Goal: Use online tool/utility: Use online tool/utility

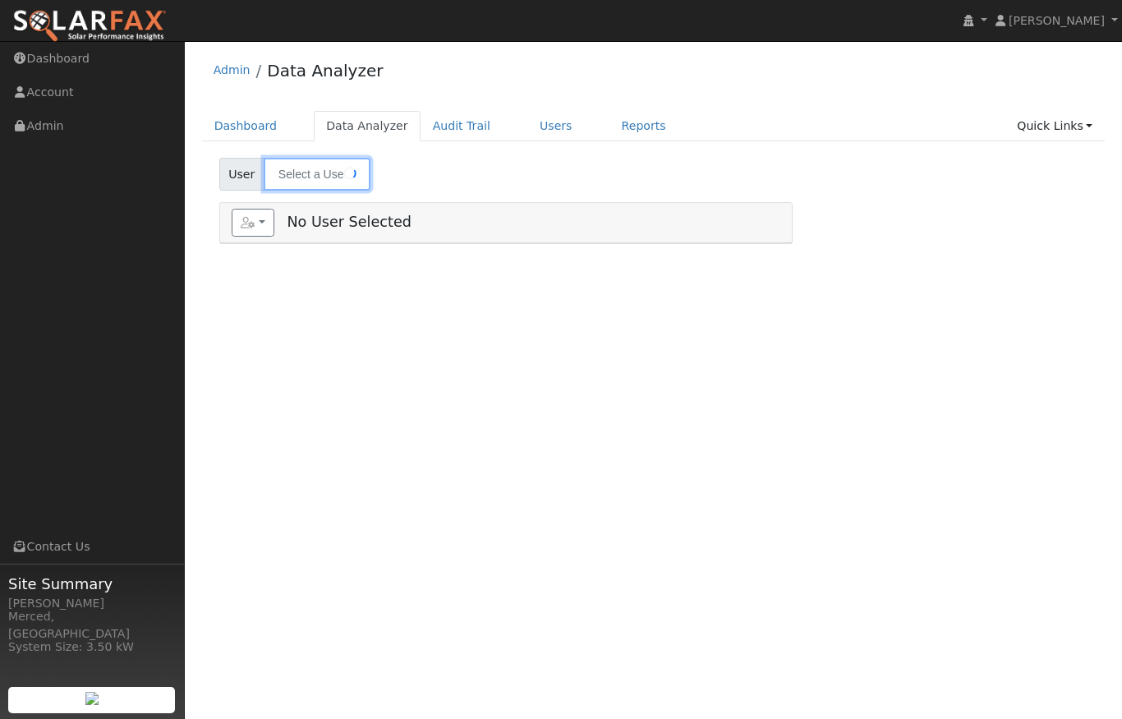
type input "[PERSON_NAME]"
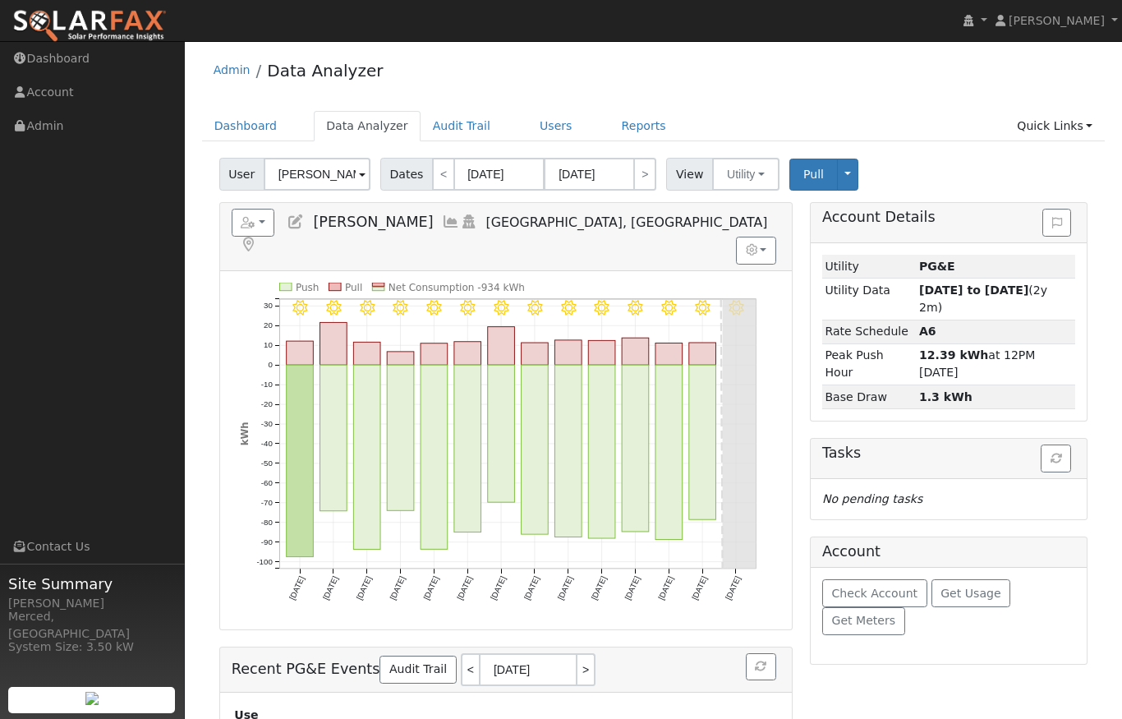
click at [360, 168] on span at bounding box center [362, 175] width 7 height 19
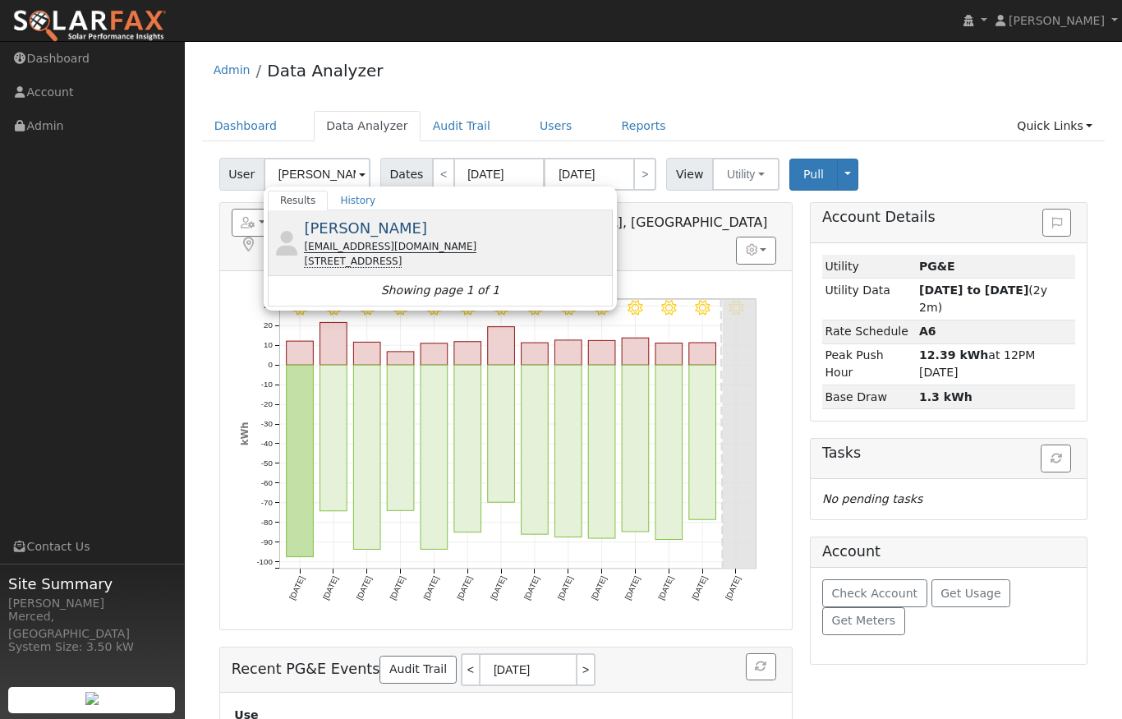
click at [337, 230] on span "[PERSON_NAME]" at bounding box center [365, 227] width 123 height 17
type input "[PERSON_NAME]"
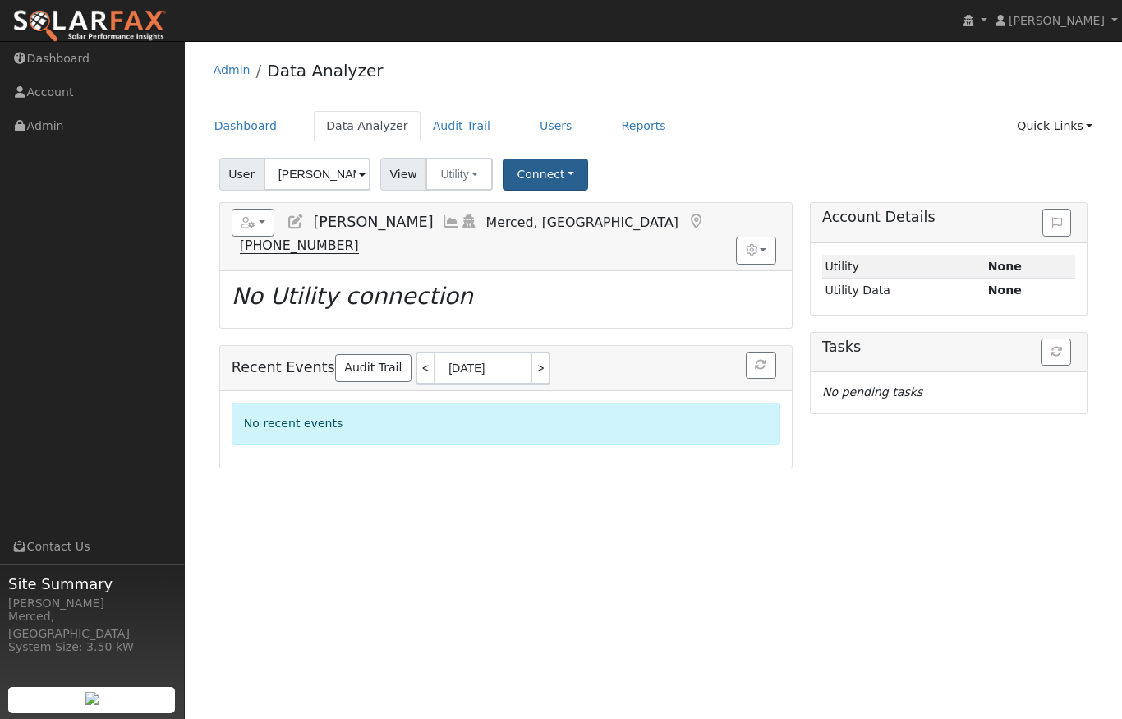
click at [554, 174] on button "Connect" at bounding box center [545, 175] width 85 height 32
click at [603, 211] on link "Select a Provider" at bounding box center [568, 210] width 128 height 23
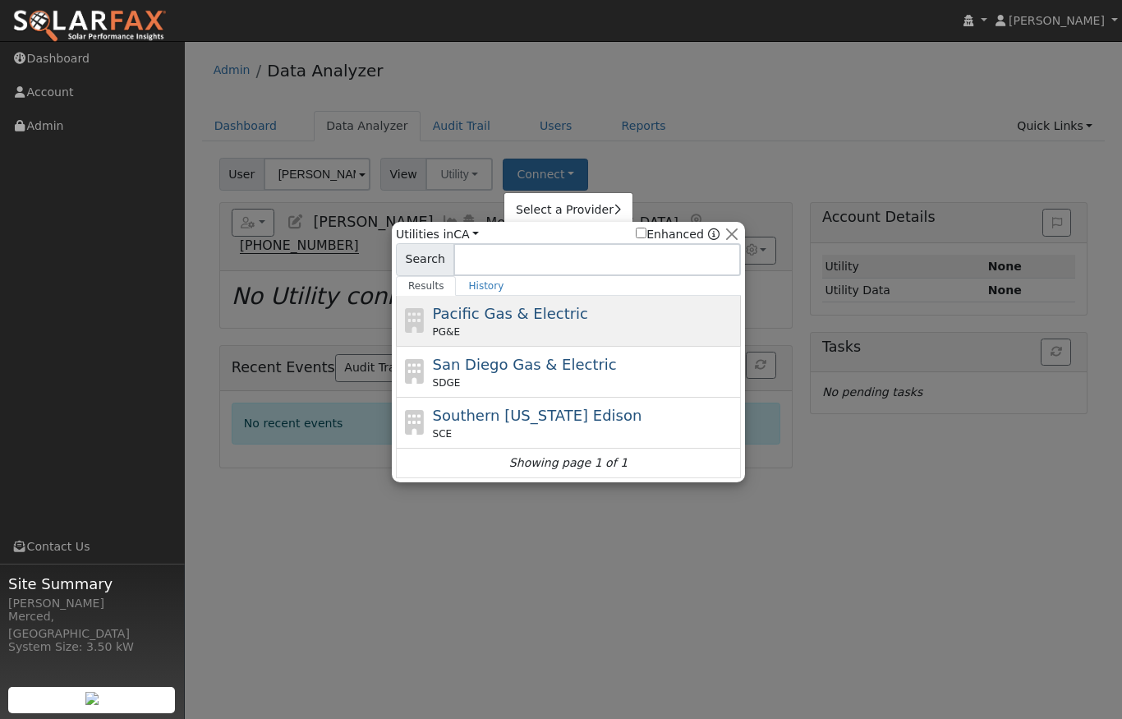
click at [506, 314] on span "Pacific Gas & Electric" at bounding box center [510, 313] width 155 height 17
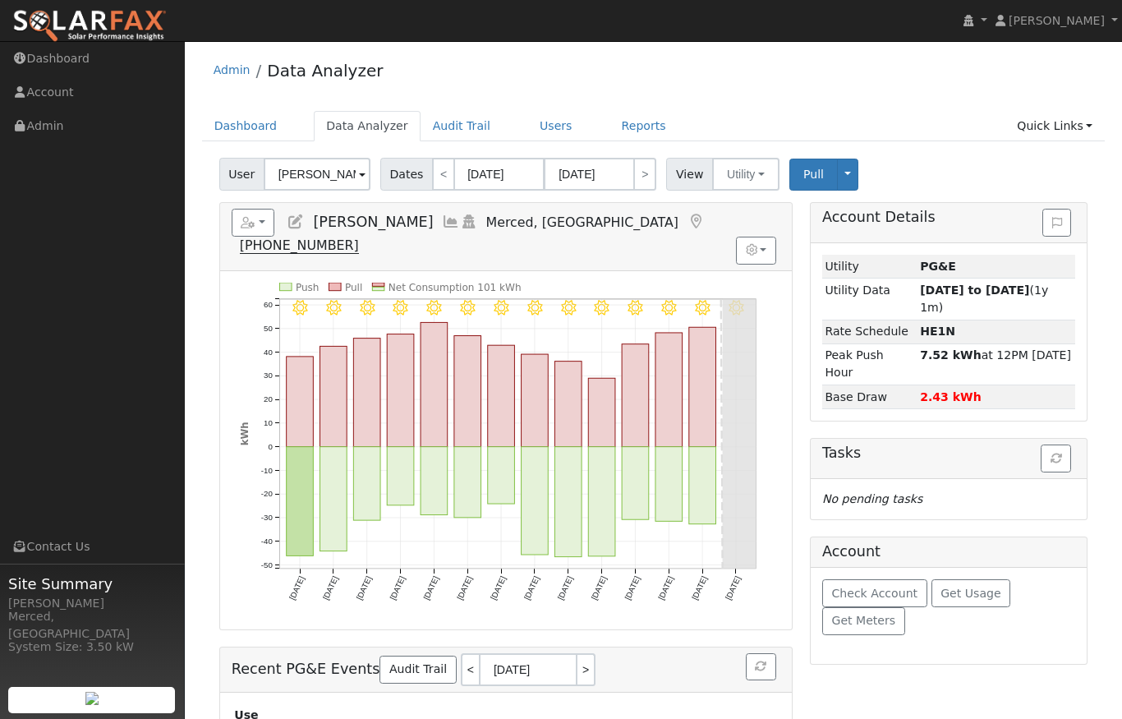
click at [442, 221] on icon at bounding box center [451, 221] width 18 height 15
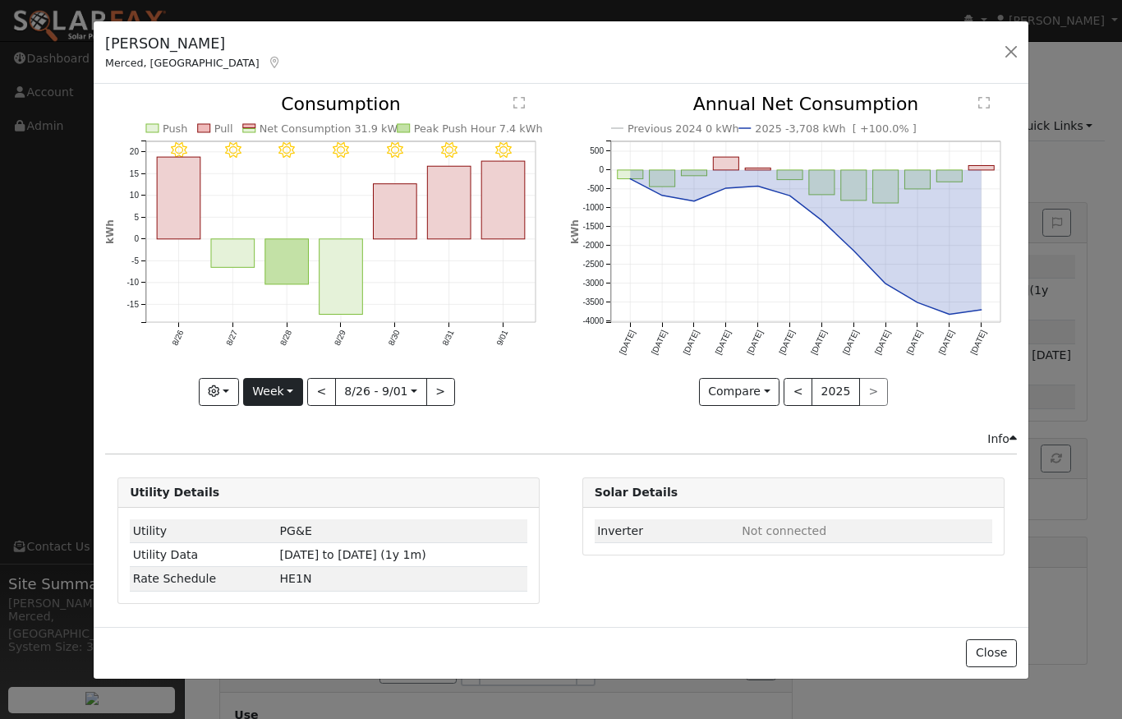
click at [274, 393] on button "Week" at bounding box center [273, 392] width 60 height 28
click at [283, 494] on link "Year" at bounding box center [301, 494] width 114 height 23
type input "[DATE]"
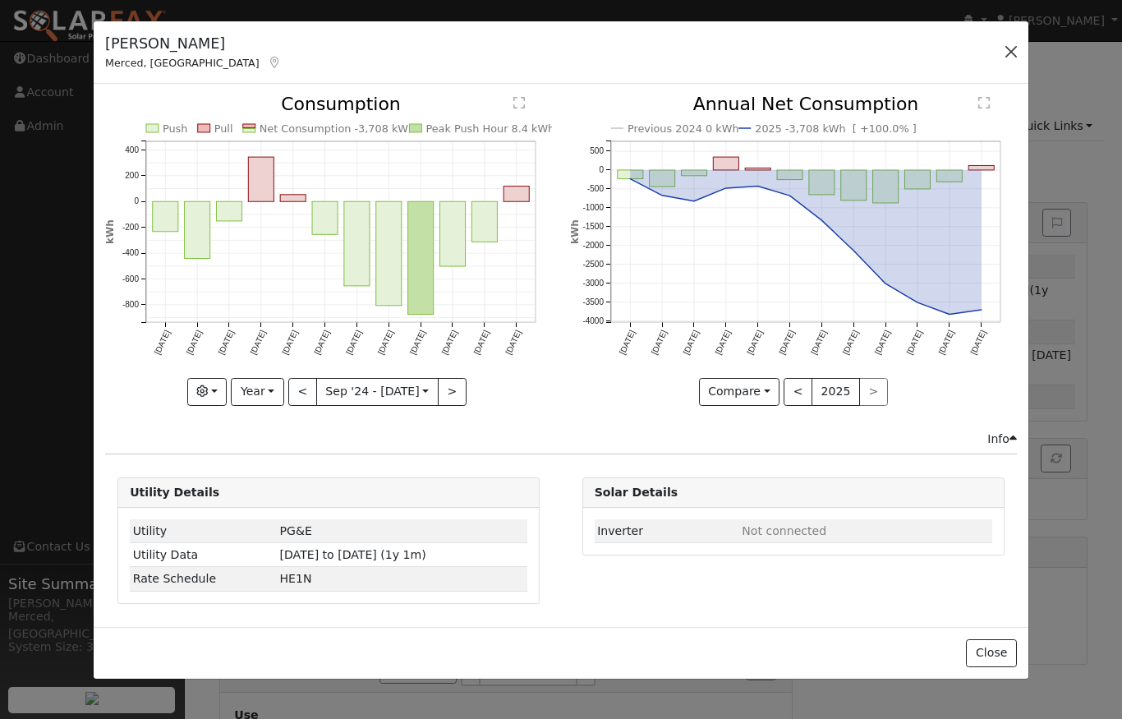
click at [1012, 53] on button "button" at bounding box center [1011, 51] width 23 height 23
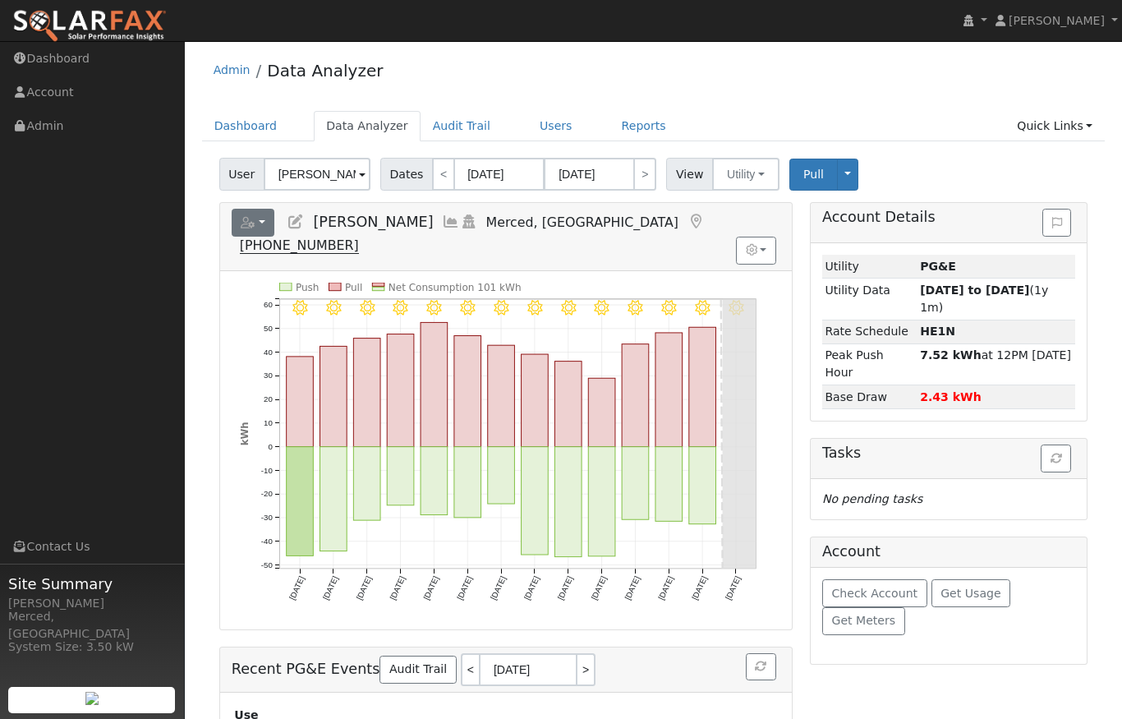
click at [265, 223] on button "button" at bounding box center [254, 223] width 44 height 28
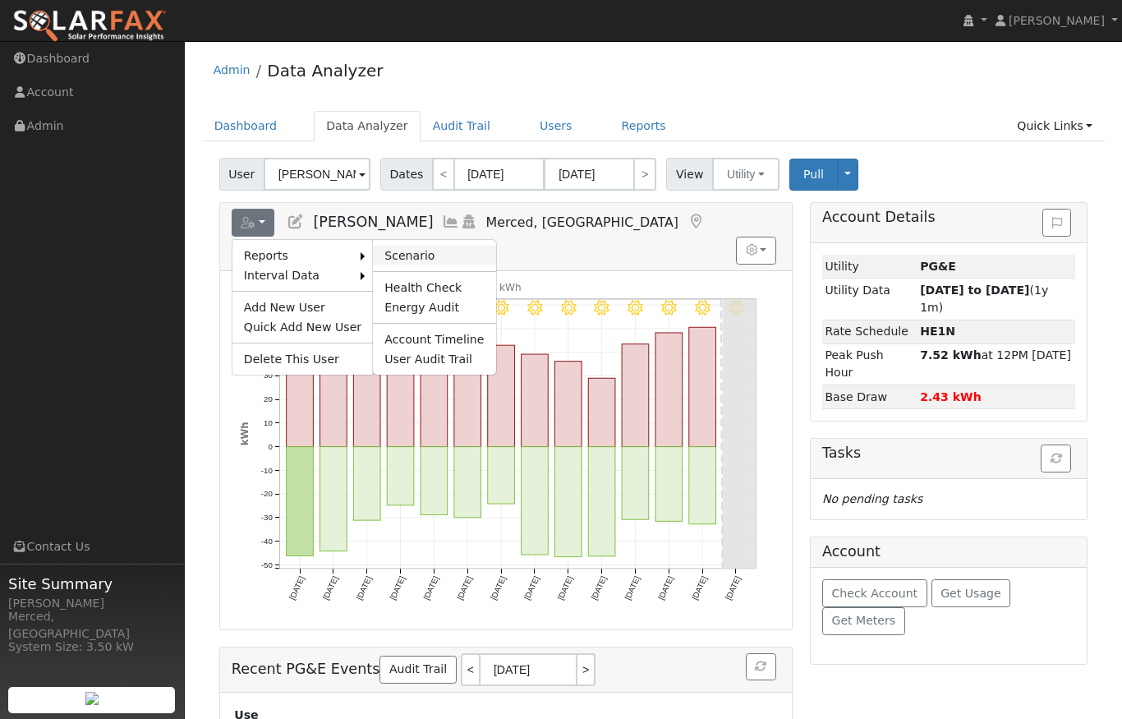
click at [407, 258] on link "Scenario" at bounding box center [434, 256] width 122 height 20
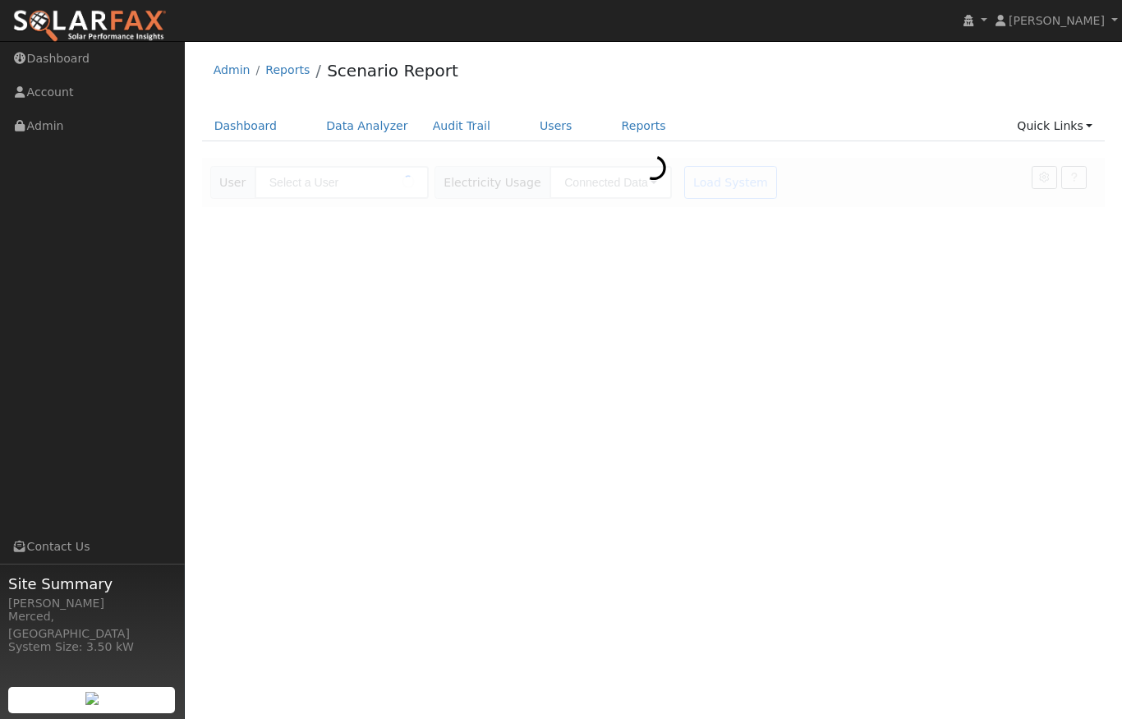
type input "[PERSON_NAME]"
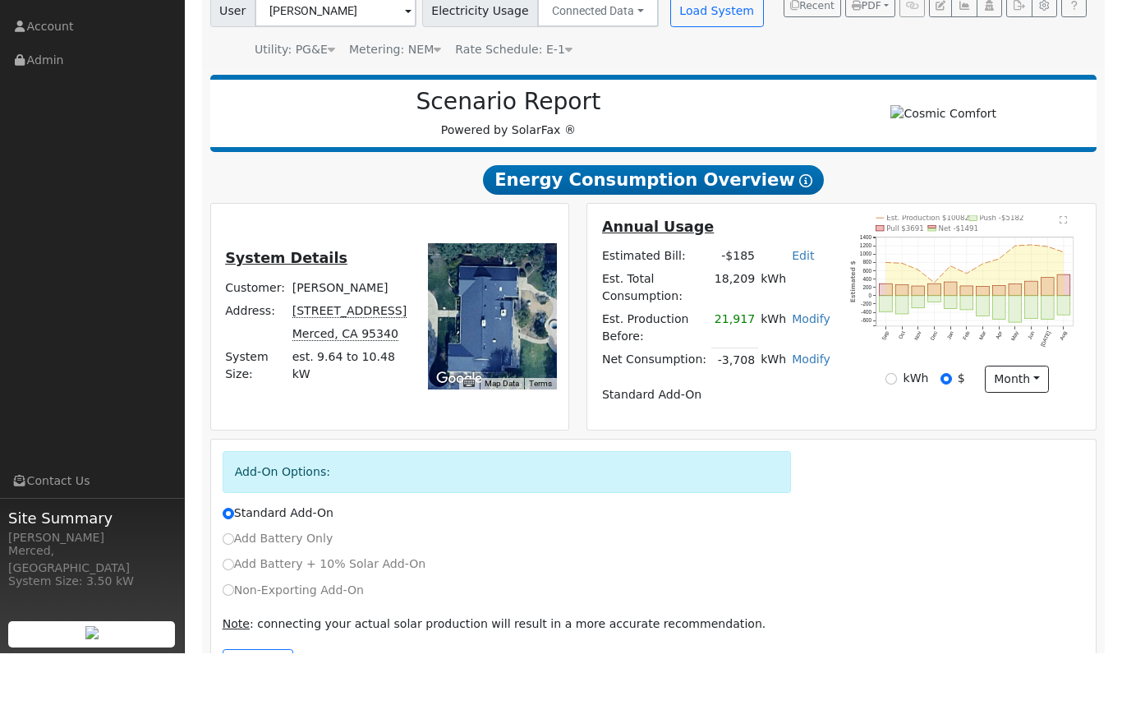
scroll to position [172, 0]
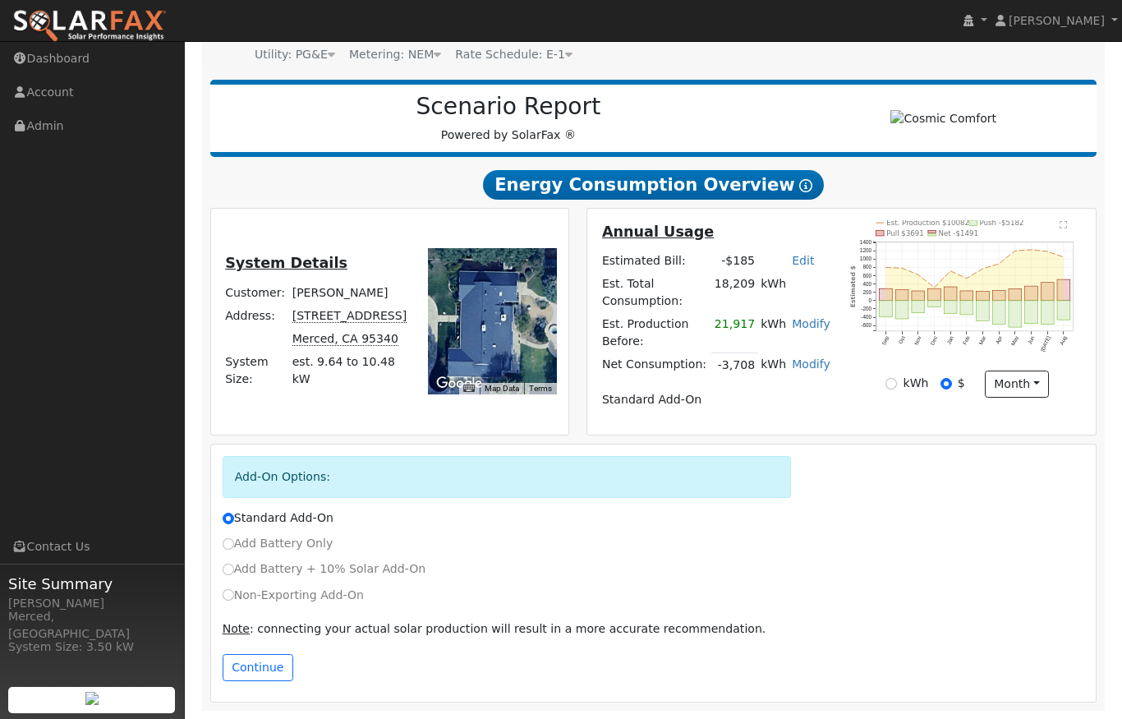
click at [229, 545] on input "Add Battery Only" at bounding box center [229, 544] width 12 height 12
radio input "true"
radio input "false"
click at [248, 661] on button "Continue" at bounding box center [258, 668] width 71 height 28
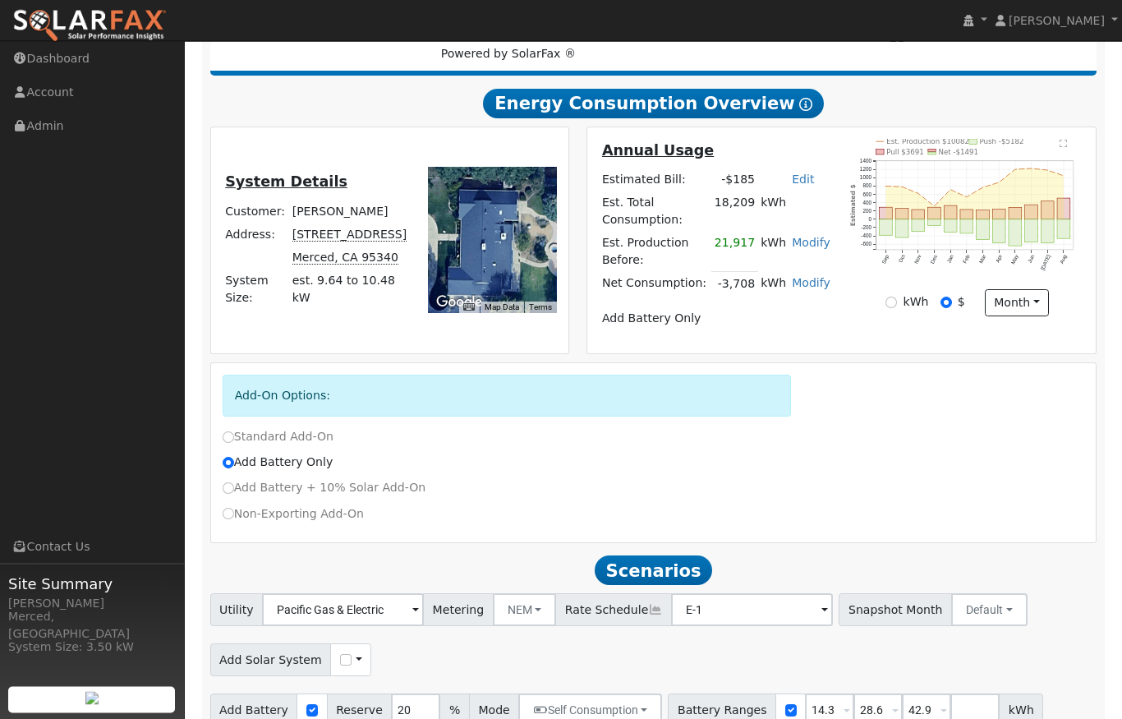
scroll to position [316, 0]
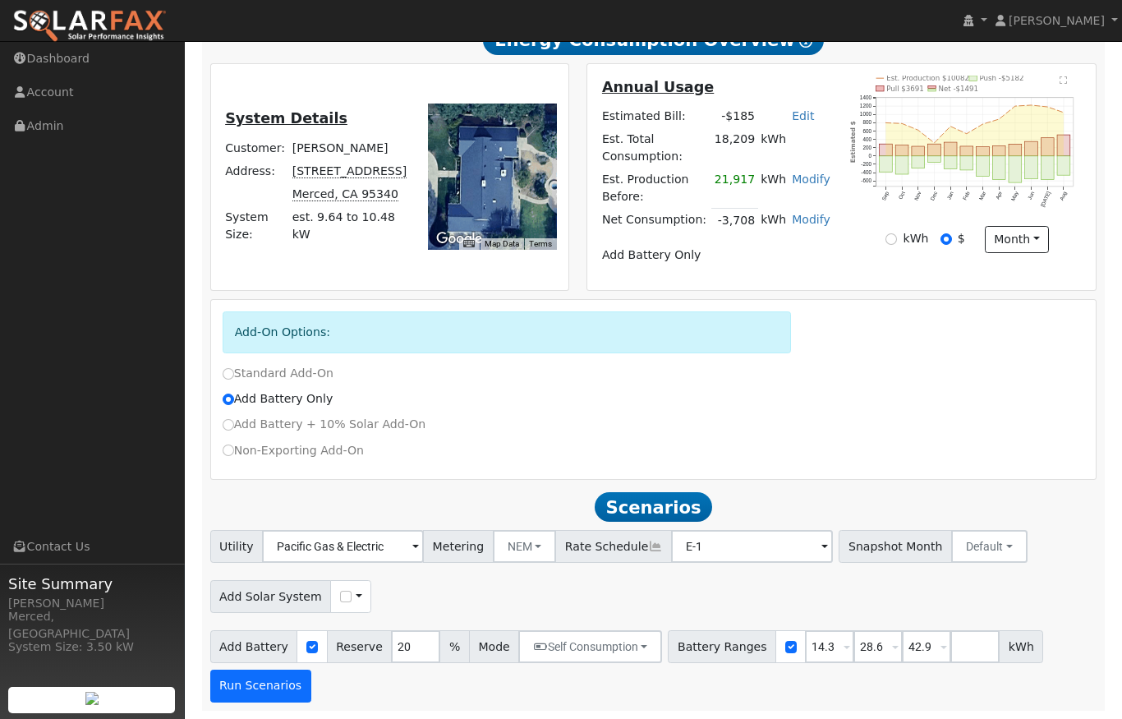
click at [265, 684] on button "Run Scenarios" at bounding box center [260, 686] width 101 height 33
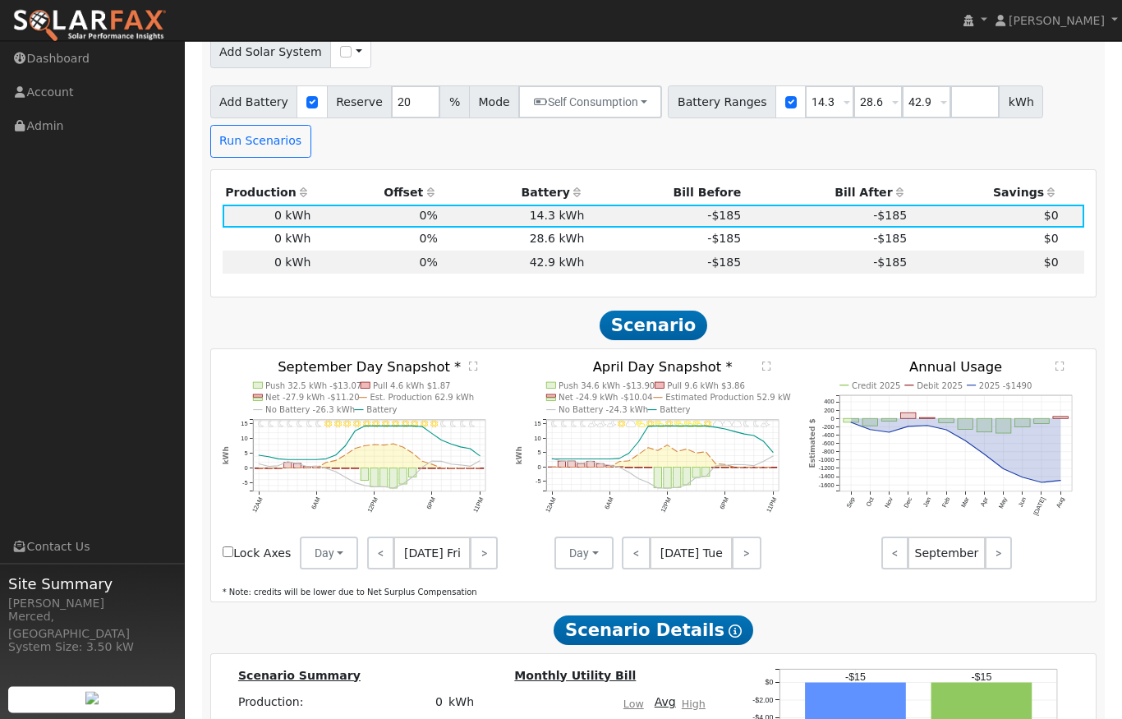
scroll to position [853, 0]
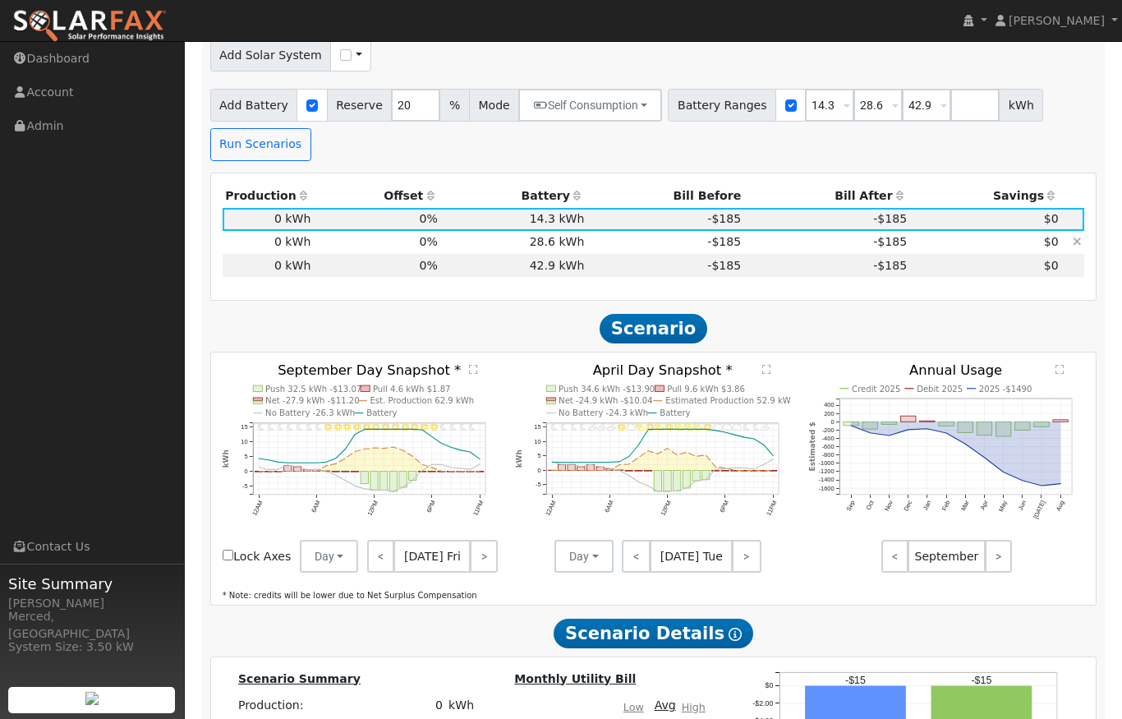
click at [466, 249] on td "28.6 kWh" at bounding box center [513, 242] width 147 height 23
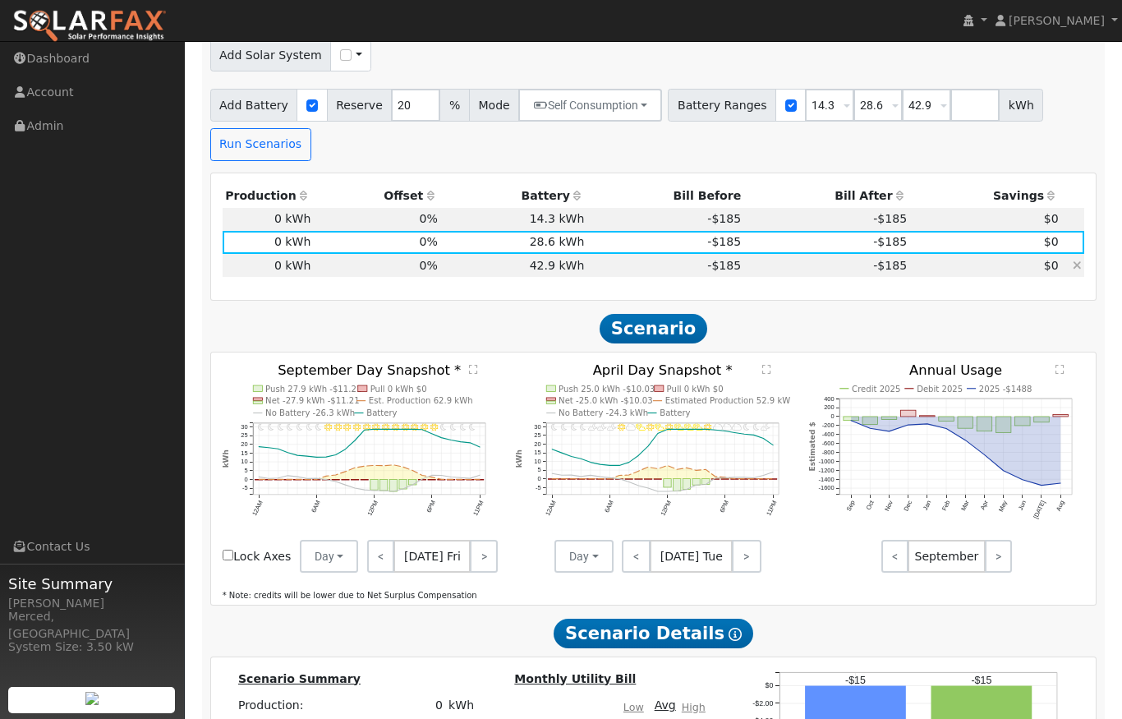
click at [472, 271] on td "42.9 kWh" at bounding box center [513, 265] width 147 height 23
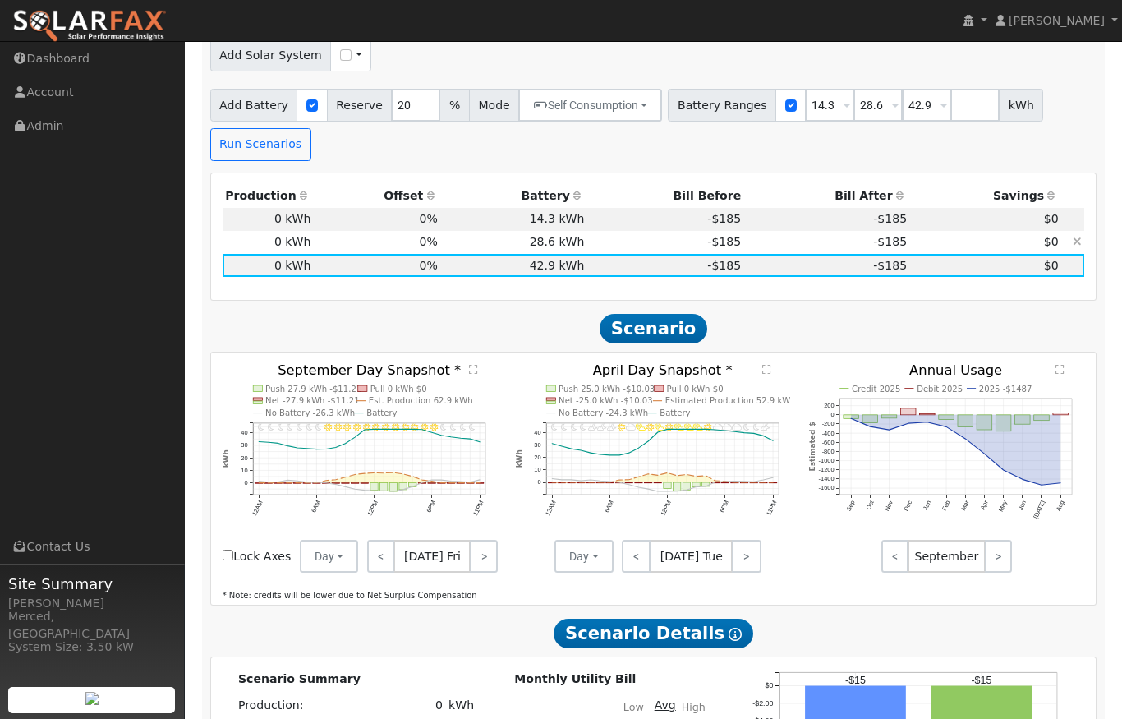
click at [478, 250] on td "28.6 kWh" at bounding box center [513, 242] width 147 height 23
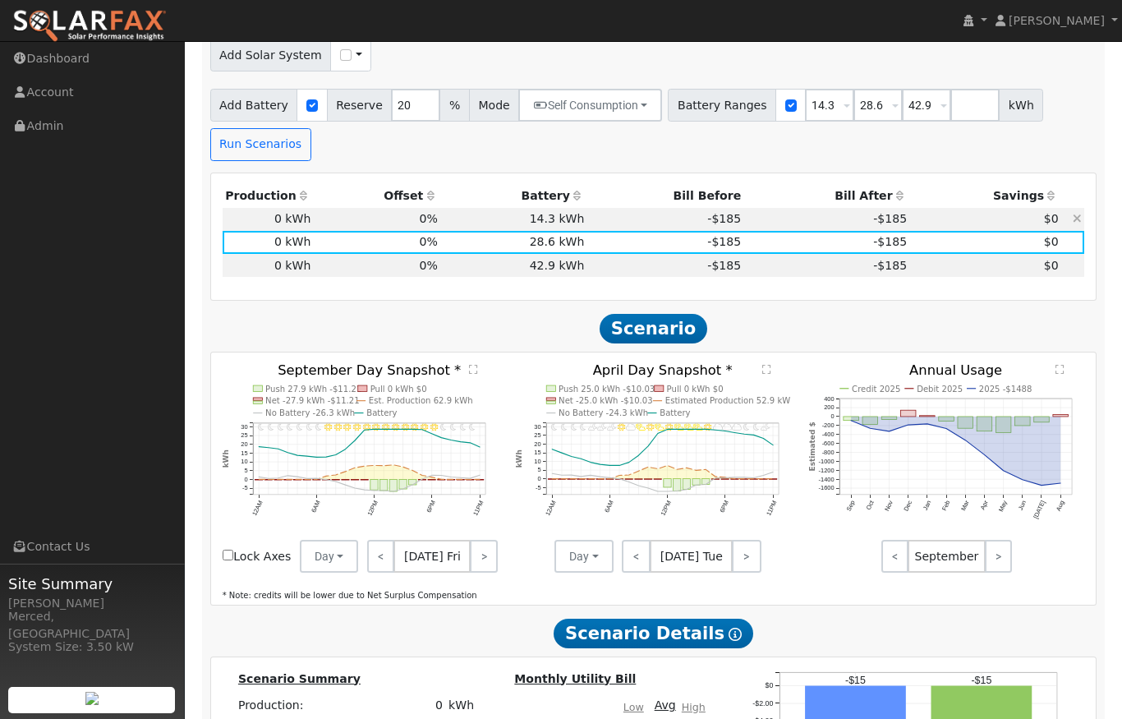
click at [495, 225] on td "14.3 kWh" at bounding box center [513, 219] width 147 height 23
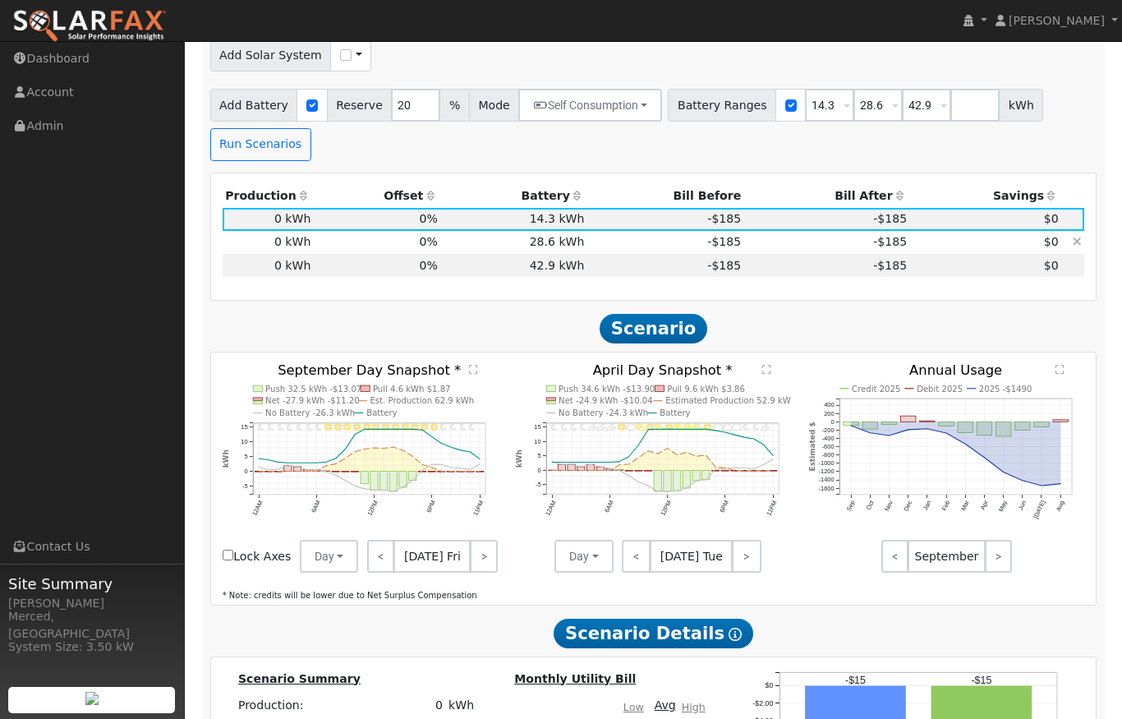
click at [479, 253] on td "28.6 kWh" at bounding box center [513, 242] width 147 height 23
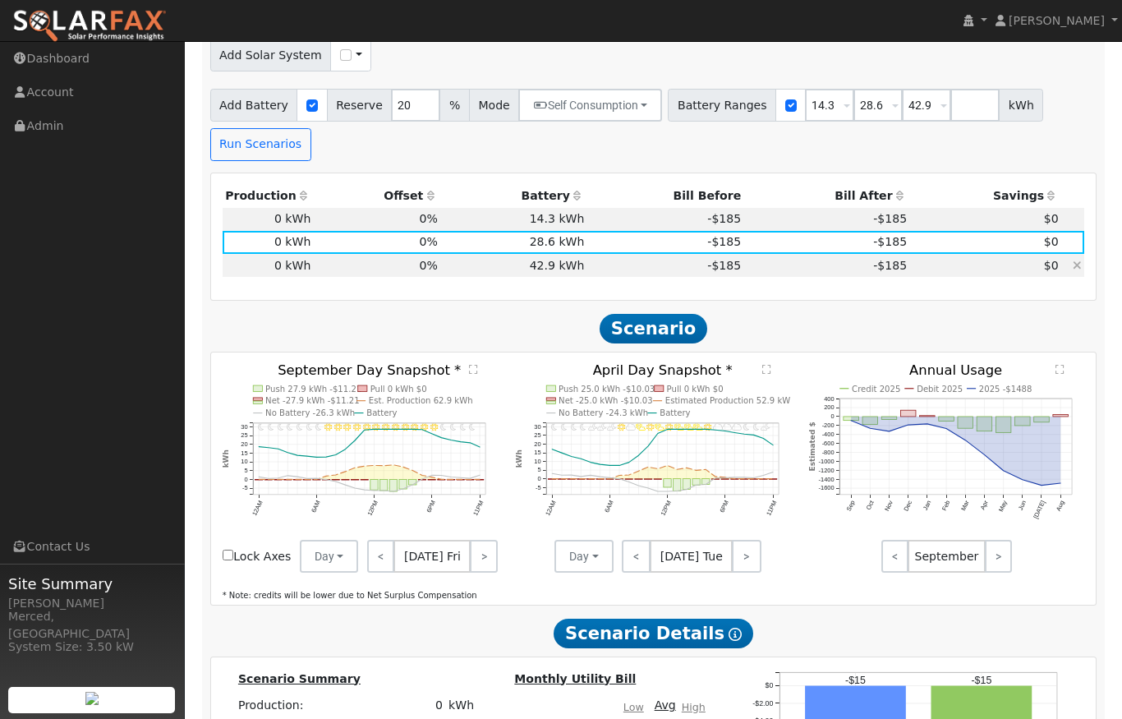
click at [472, 269] on td "42.9 kWh" at bounding box center [513, 265] width 147 height 23
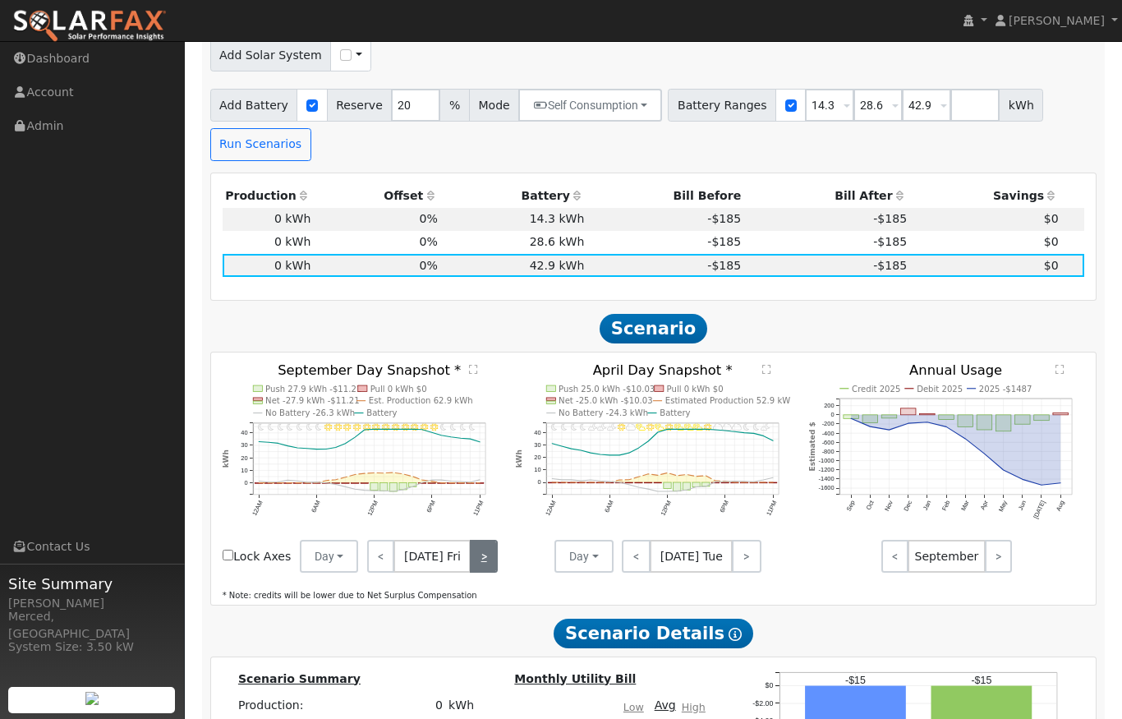
click at [470, 573] on link ">" at bounding box center [483, 556] width 27 height 33
click at [367, 573] on link "<" at bounding box center [379, 556] width 25 height 33
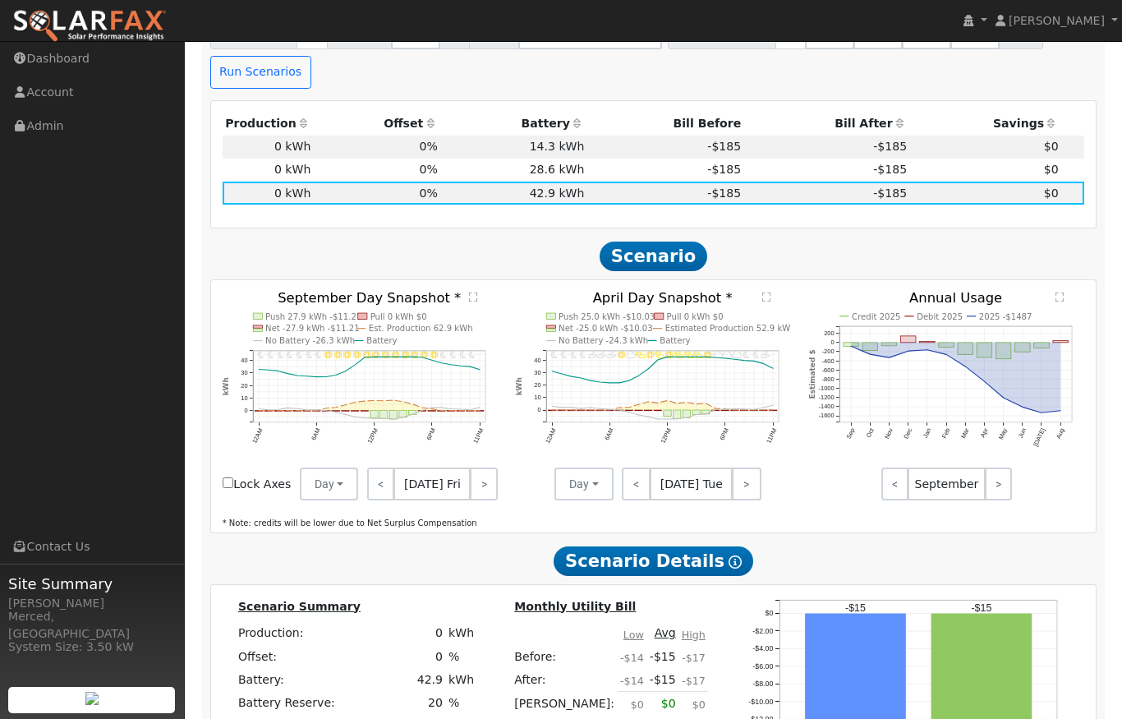
scroll to position [924, 0]
